Goal: Task Accomplishment & Management: Manage account settings

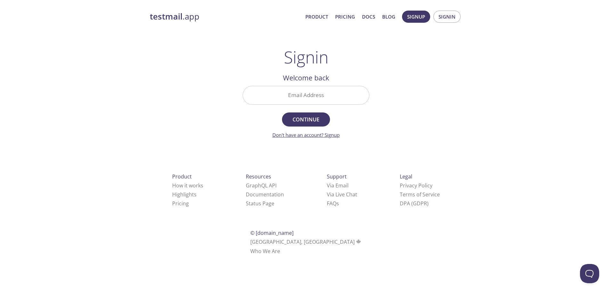
click at [336, 135] on link "Don't have an account? Signup" at bounding box center [305, 135] width 67 height 6
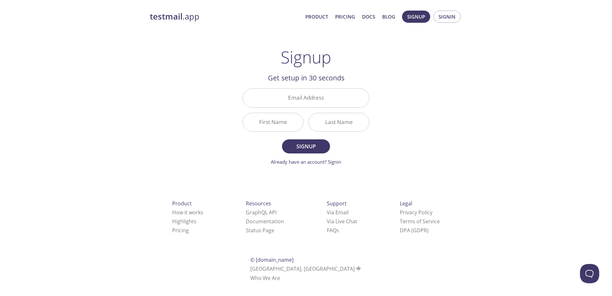
click at [397, 103] on div "testmail .app Product Pricing Docs Blog Signup Signin Signup Get setup in 30 se…" at bounding box center [306, 153] width 328 height 294
click at [441, 18] on span "Signin" at bounding box center [447, 16] width 17 height 8
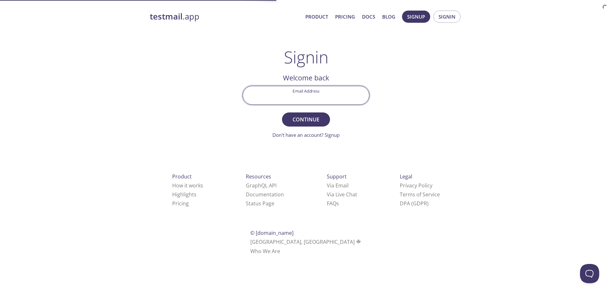
click at [317, 95] on input "Email Address" at bounding box center [306, 95] width 126 height 18
drag, startPoint x: 414, startPoint y: 90, endPoint x: 415, endPoint y: 72, distance: 18.0
click at [414, 90] on div "testmail .app Product Pricing Docs Blog Signup Signin Signin Welcome back Email…" at bounding box center [306, 139] width 328 height 267
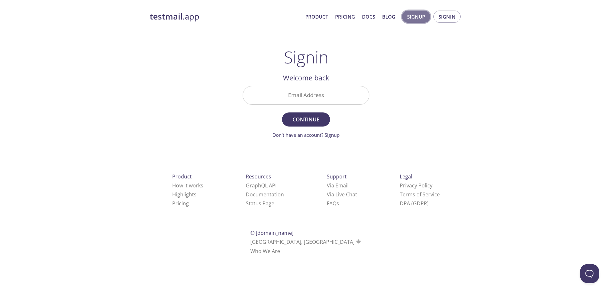
click at [418, 19] on span "Signup" at bounding box center [416, 16] width 18 height 8
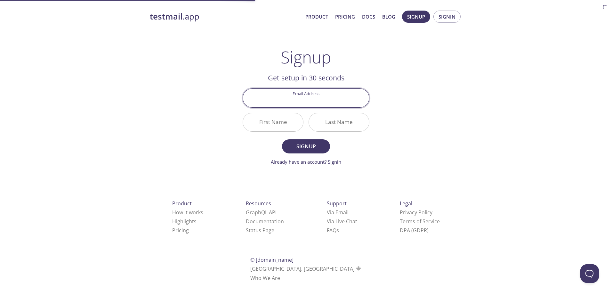
click at [432, 61] on div "testmail .app Product Pricing Docs Blog Signup Signin Signup Get setup in 30 se…" at bounding box center [306, 153] width 328 height 294
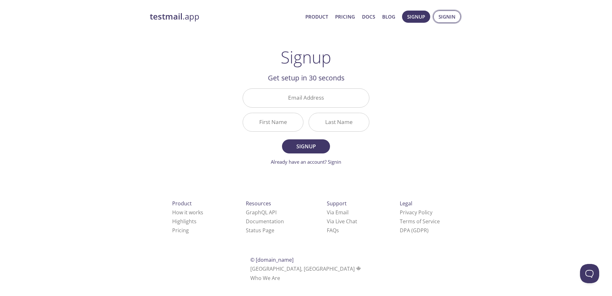
click at [442, 21] on button "Signin" at bounding box center [446, 17] width 27 height 12
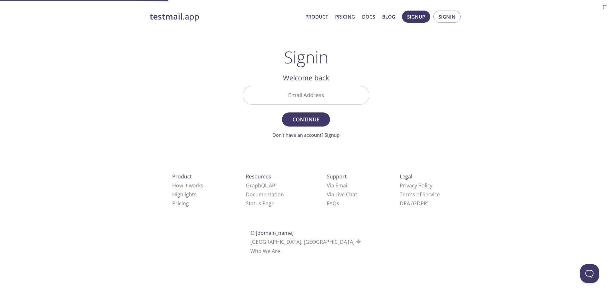
click at [327, 99] on input "Email Address" at bounding box center [306, 95] width 126 height 18
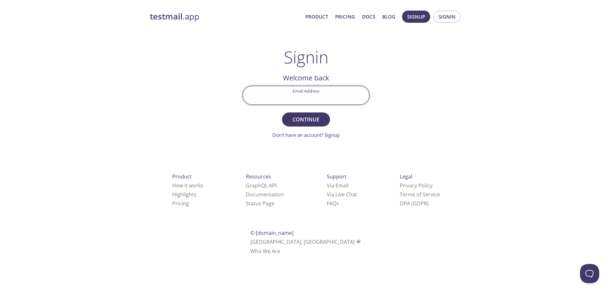
type input "[EMAIL_ADDRESS][DOMAIN_NAME]"
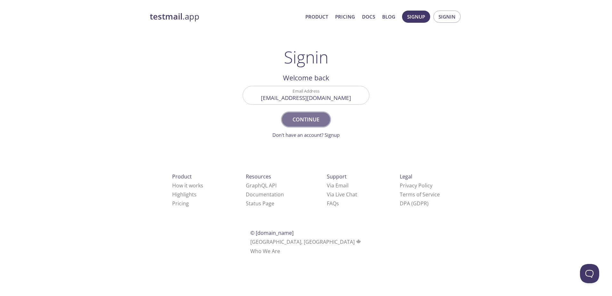
click at [311, 123] on span "Continue" at bounding box center [306, 119] width 34 height 9
click at [312, 99] on input "Signin Security Code" at bounding box center [306, 95] width 126 height 18
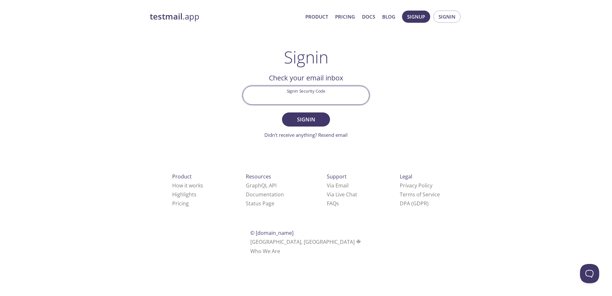
paste input "PN1SM1D"
type input "PN1SM1D"
drag, startPoint x: 308, startPoint y: 119, endPoint x: 315, endPoint y: 118, distance: 7.2
click at [308, 119] on span "Signin" at bounding box center [306, 119] width 34 height 9
